Goal: Transaction & Acquisition: Book appointment/travel/reservation

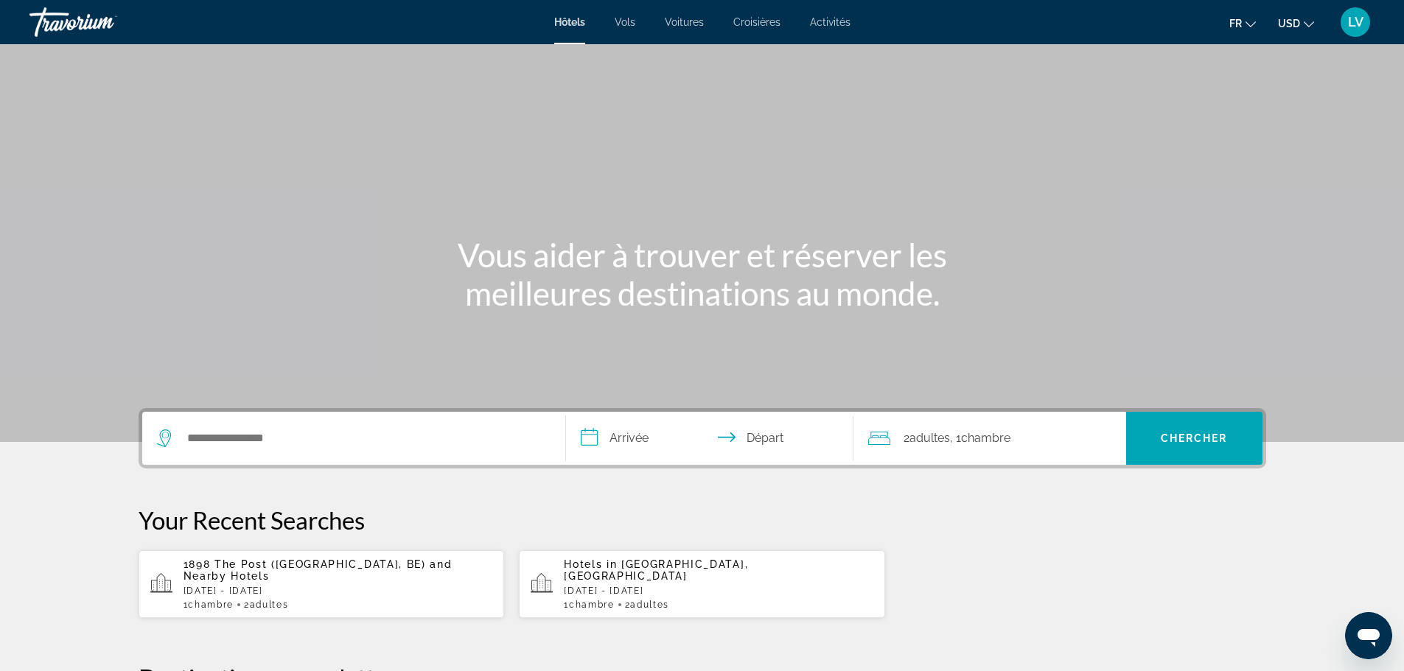
click at [1350, 18] on span "LV" at bounding box center [1355, 22] width 15 height 15
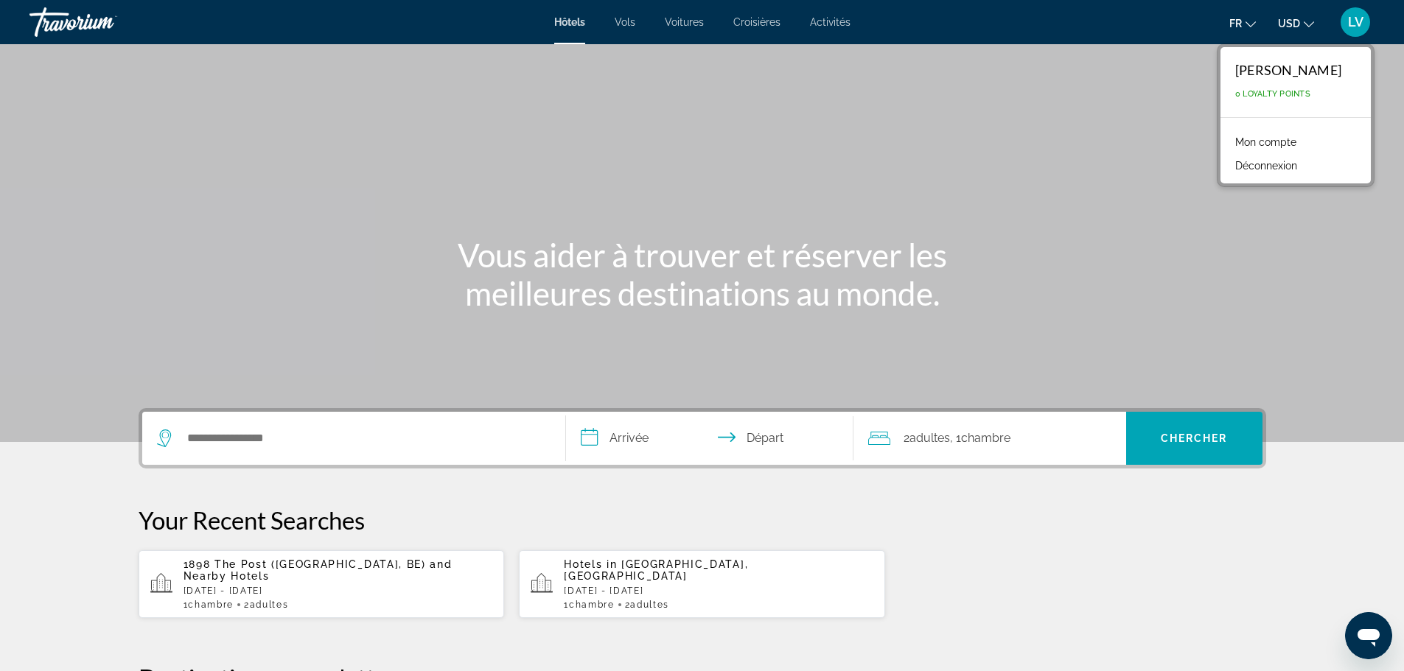
click at [779, 161] on div "Main content" at bounding box center [702, 221] width 1404 height 442
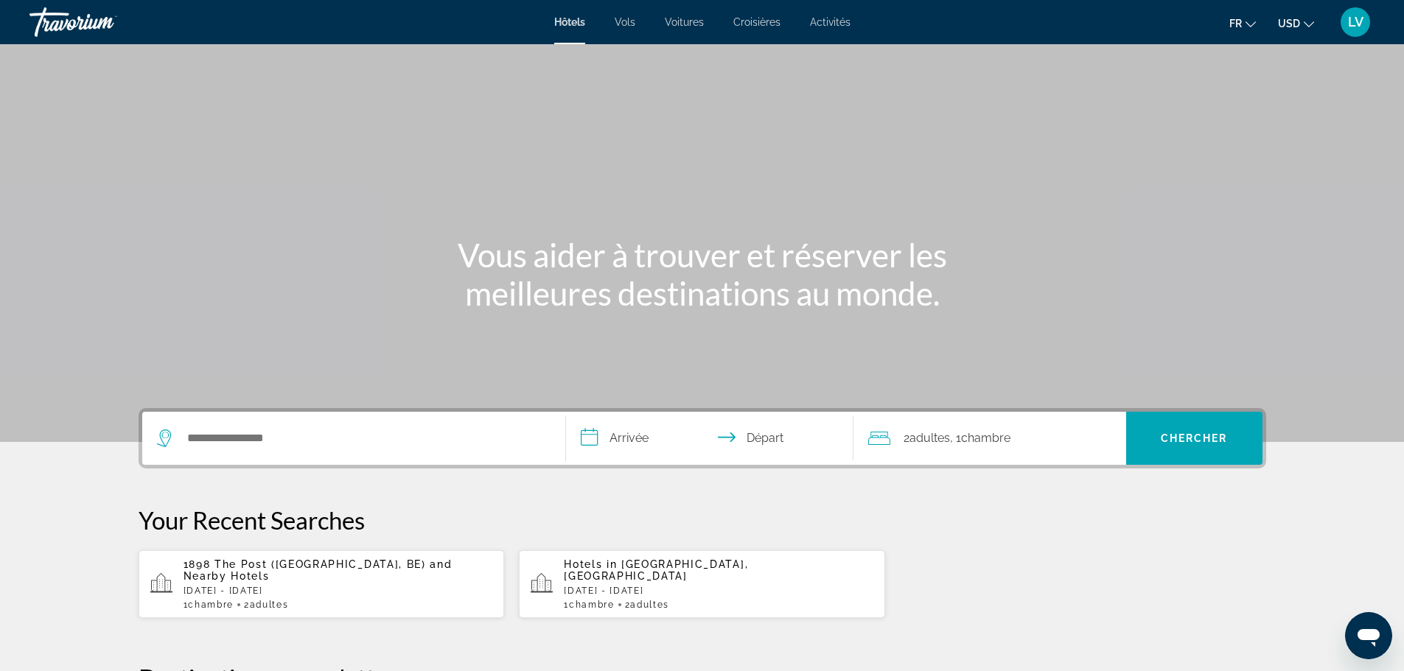
click at [391, 565] on span "and Nearby Hotels" at bounding box center [318, 571] width 269 height 24
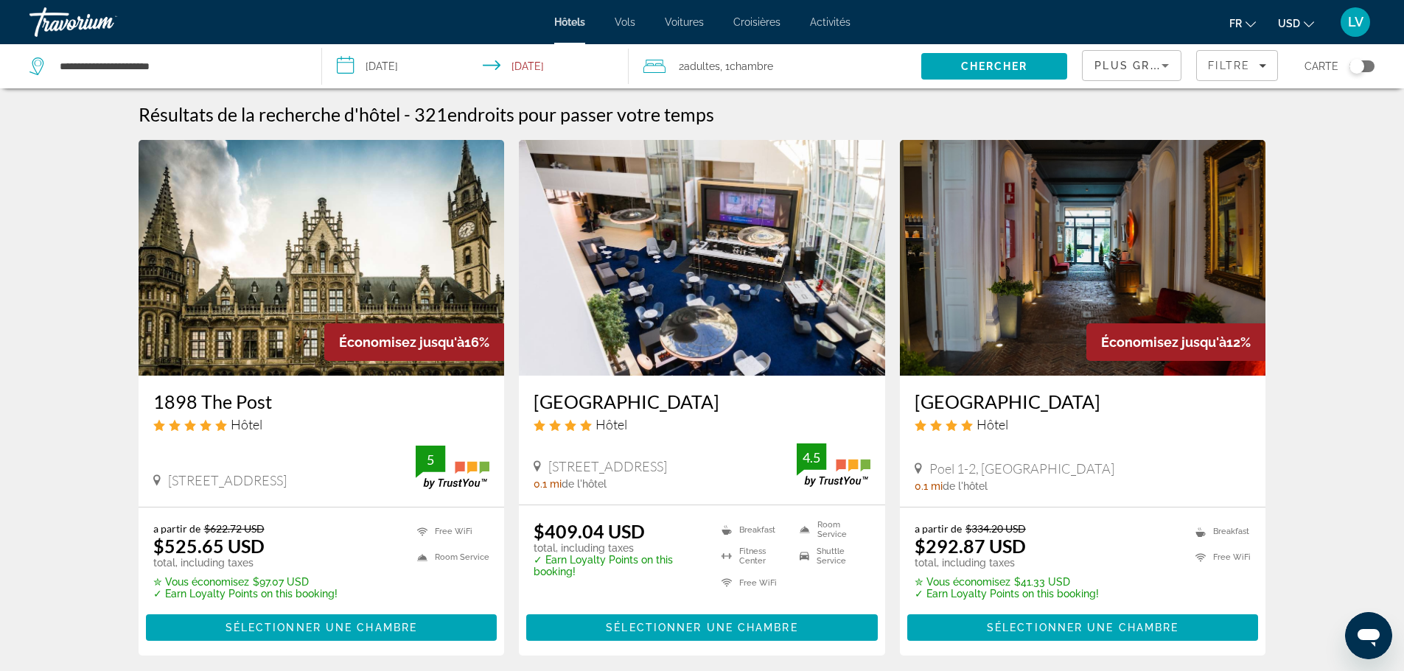
scroll to position [74, 0]
